Goal: Task Accomplishment & Management: Complete application form

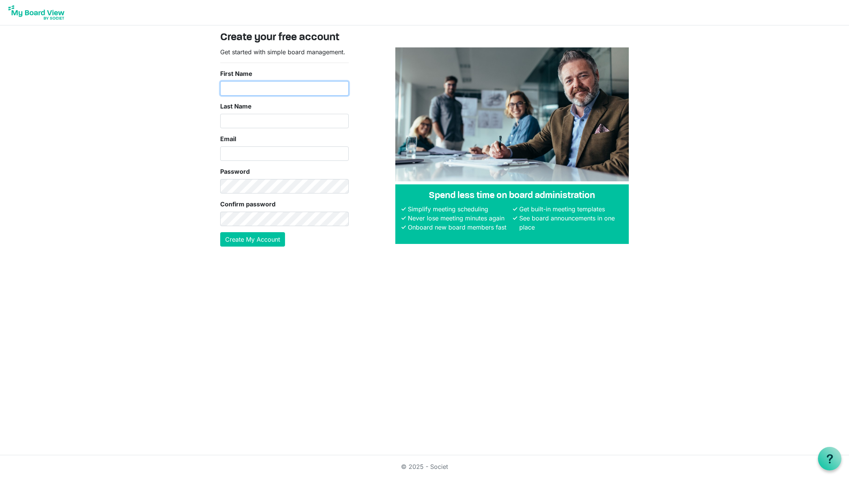
click at [241, 90] on input "First Name" at bounding box center [284, 88] width 128 height 14
type input "William III"
type input "Haboc"
click at [273, 150] on input "Email" at bounding box center [284, 153] width 128 height 14
type input "[EMAIL_ADDRESS][DOMAIN_NAME]"
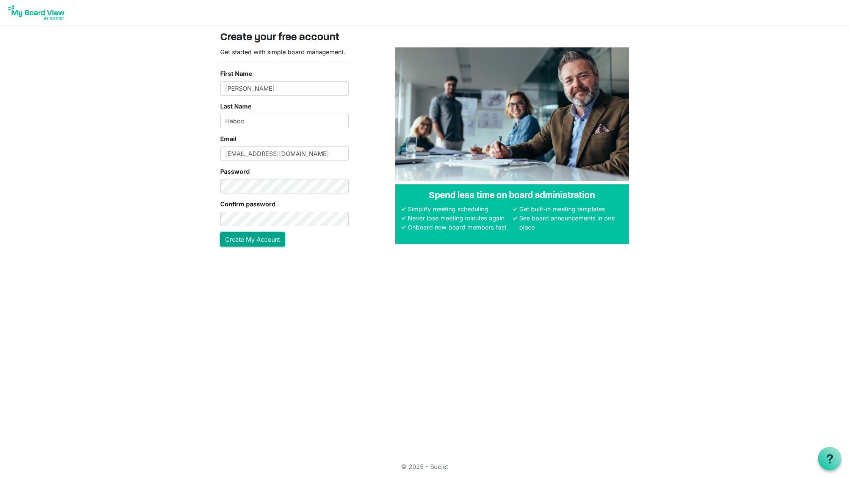
click at [262, 237] on button "Create My Account" at bounding box center [252, 239] width 65 height 14
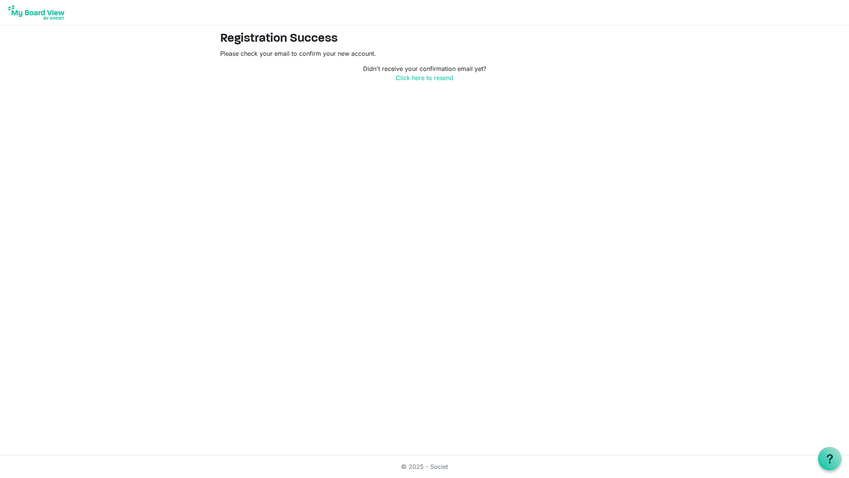
click at [41, 11] on img at bounding box center [36, 12] width 61 height 19
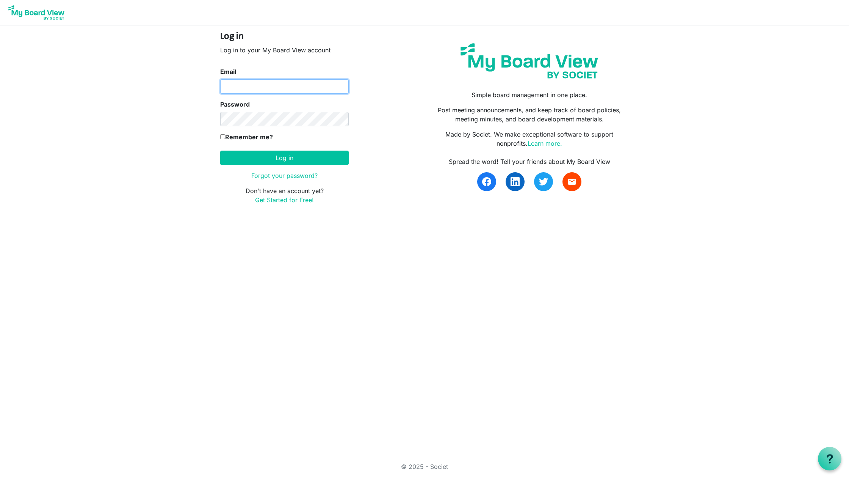
type input "[EMAIL_ADDRESS][DOMAIN_NAME]"
click at [223, 137] on input "Remember me?" at bounding box center [222, 136] width 5 height 5
checkbox input "true"
click at [282, 154] on button "Log in" at bounding box center [284, 157] width 128 height 14
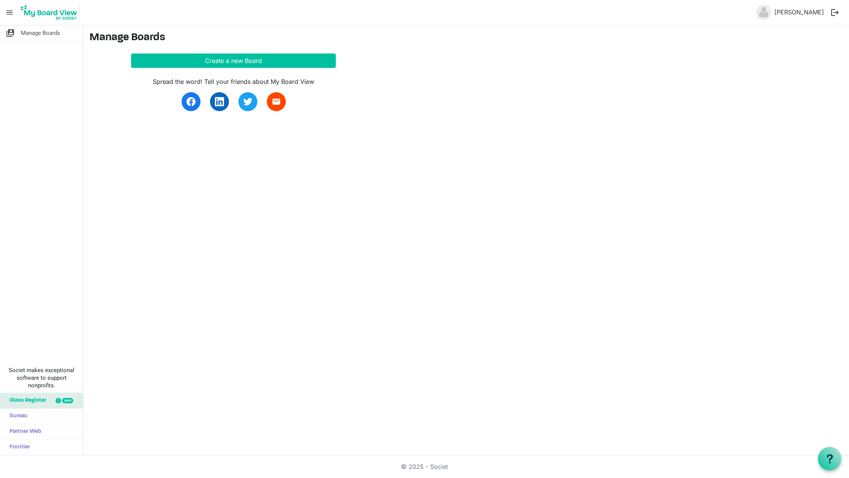
click at [732, 133] on div "switch_account Manage Boards Societ makes exceptional software to support nonpr…" at bounding box center [424, 239] width 849 height 429
click at [247, 63] on button "Create a new Board" at bounding box center [233, 60] width 205 height 14
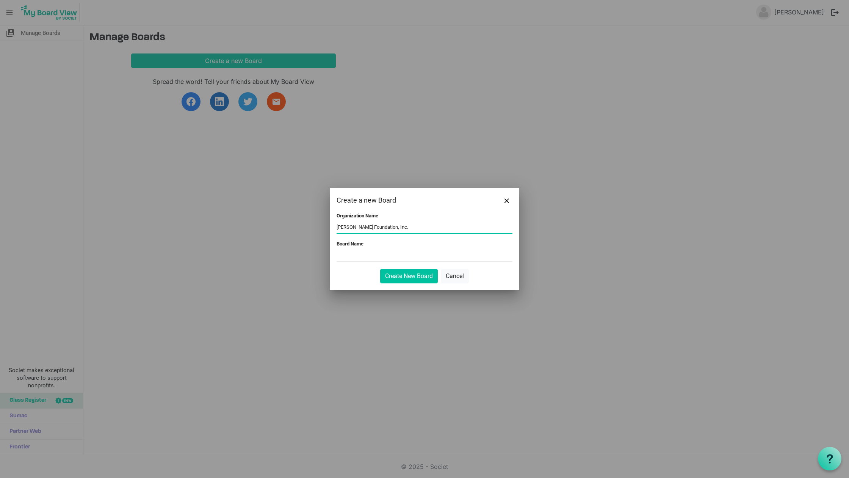
type input "MJ Haboc Foundation, Inc."
click at [355, 254] on input "Board Name" at bounding box center [425, 254] width 176 height 11
type input "Board of Trustees"
click at [415, 278] on button "Create New Board" at bounding box center [409, 276] width 58 height 14
click at [413, 276] on button "Create New Board" at bounding box center [409, 276] width 58 height 14
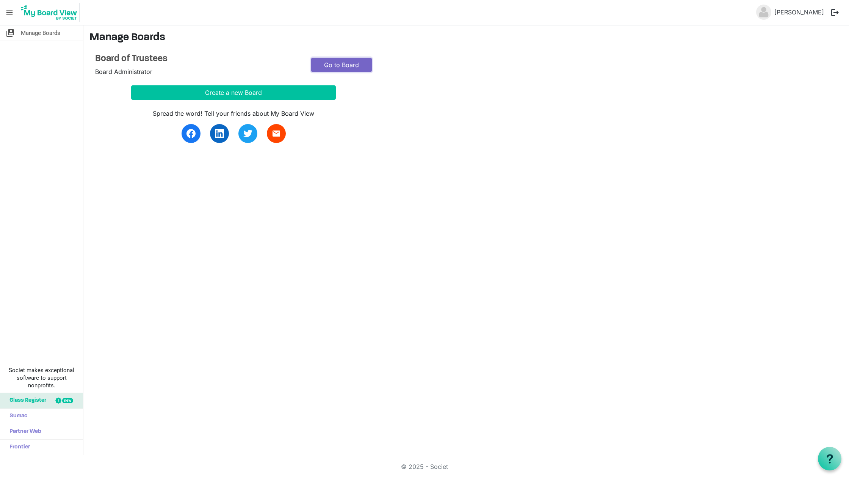
click at [332, 63] on link "Go to Board" at bounding box center [341, 65] width 61 height 14
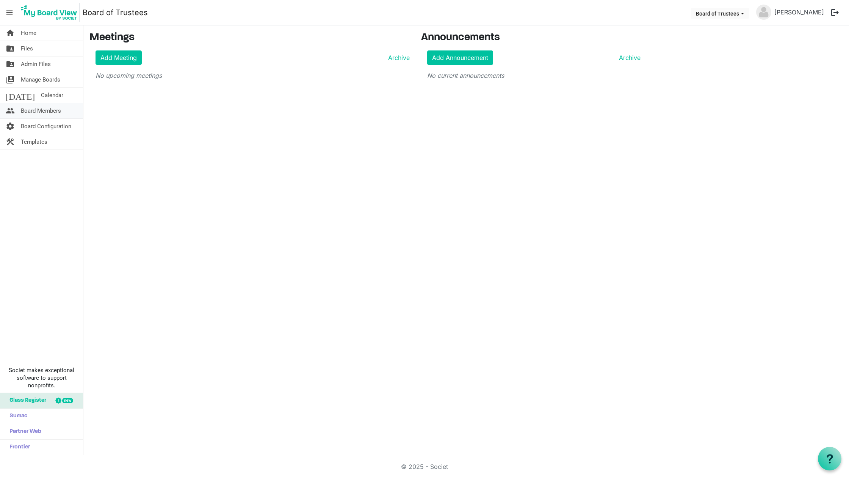
click at [40, 112] on span "Board Members" at bounding box center [41, 110] width 40 height 15
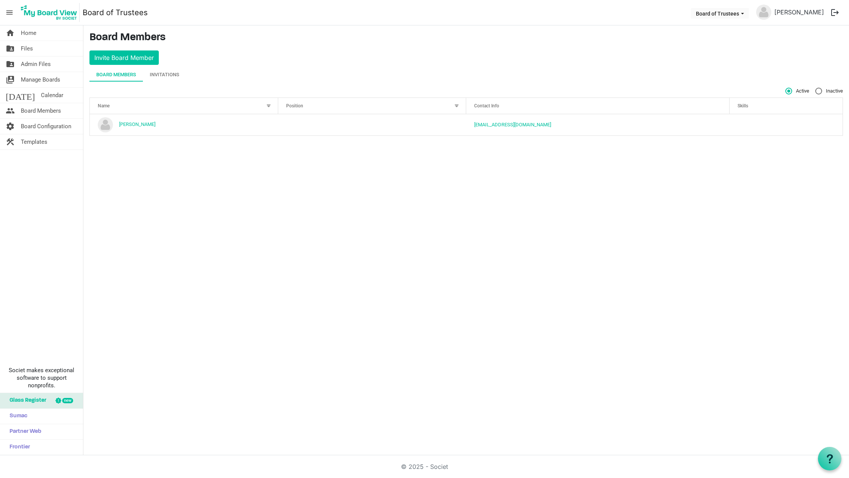
click at [293, 105] on span "Position" at bounding box center [294, 105] width 17 height 5
click at [447, 105] on div at bounding box center [447, 104] width 4 height 4
click at [169, 75] on div "Invitations" at bounding box center [165, 75] width 30 height 8
click at [126, 75] on div "Board Members" at bounding box center [116, 75] width 40 height 8
click at [34, 67] on span "Admin Files" at bounding box center [36, 63] width 30 height 15
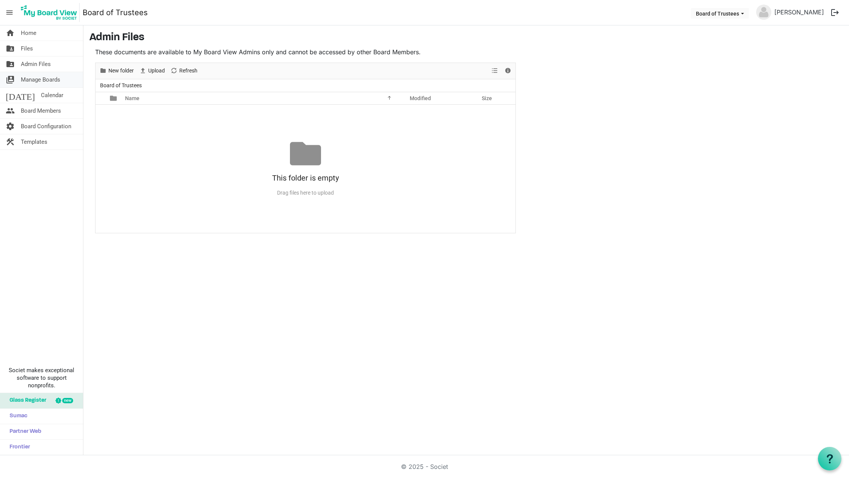
click at [33, 81] on span "Manage Boards" at bounding box center [40, 79] width 39 height 15
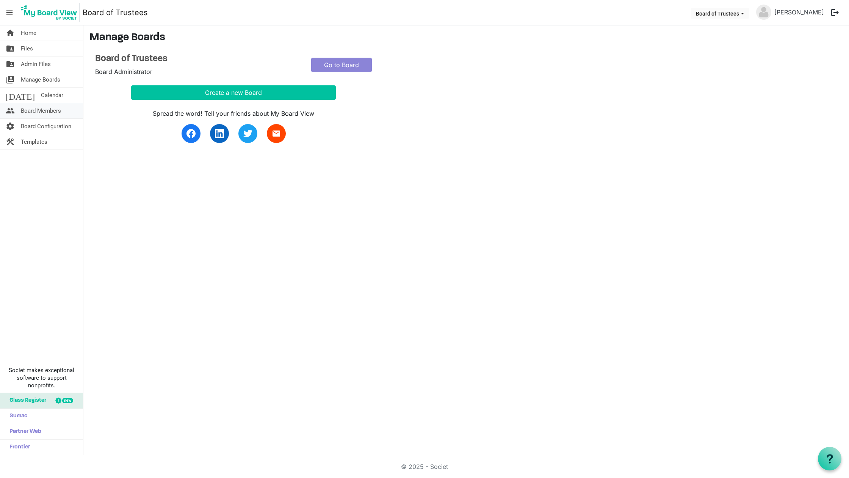
click at [35, 110] on span "Board Members" at bounding box center [41, 110] width 40 height 15
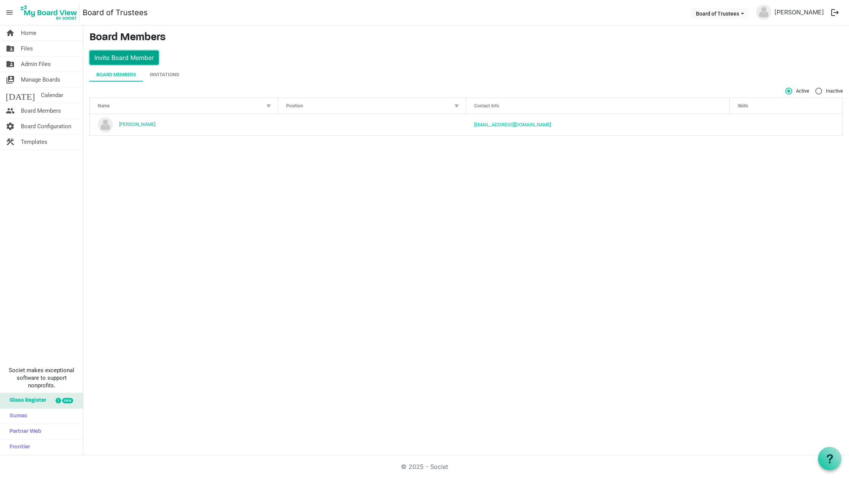
click at [144, 56] on button "Invite Board Member" at bounding box center [123, 57] width 69 height 14
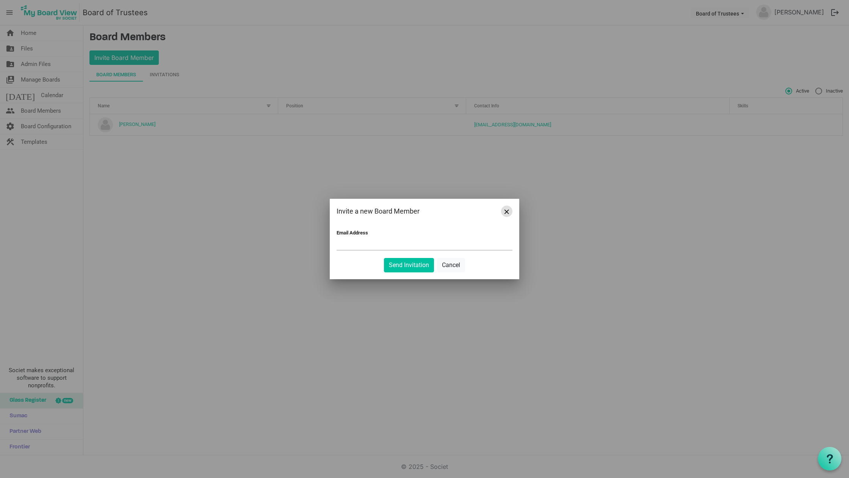
click at [508, 211] on span "Close" at bounding box center [507, 211] width 5 height 5
